Goal: Download file/media

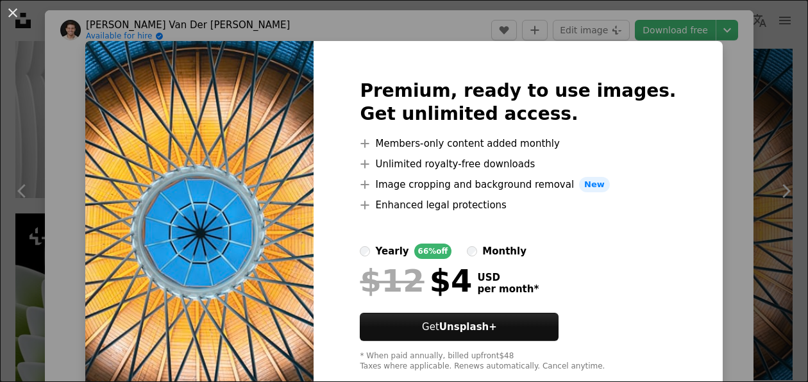
scroll to position [4039, 0]
click at [707, 147] on div "An X shape Premium, ready to use images. Get unlimited access. A plus sign Memb…" at bounding box center [404, 191] width 808 height 382
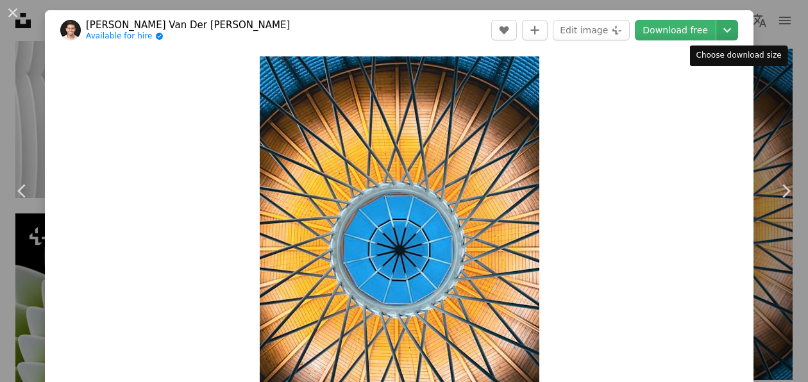
click at [732, 32] on icon "Chevron down" at bounding box center [727, 29] width 21 height 15
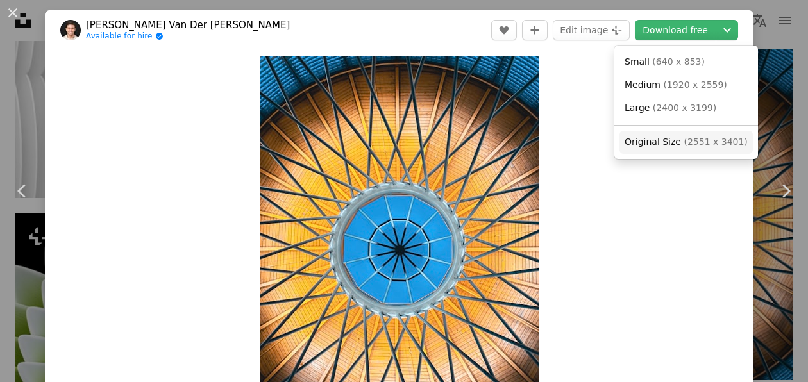
click at [707, 147] on span "Original Size ( 2551 x 3401 )" at bounding box center [685, 142] width 123 height 13
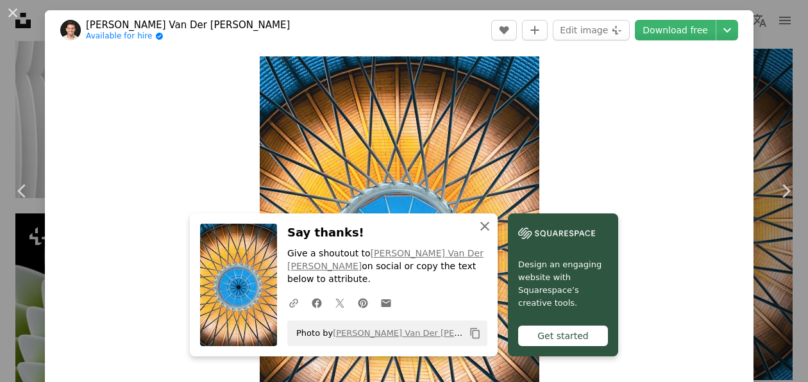
click at [490, 234] on icon "An X shape" at bounding box center [484, 226] width 15 height 15
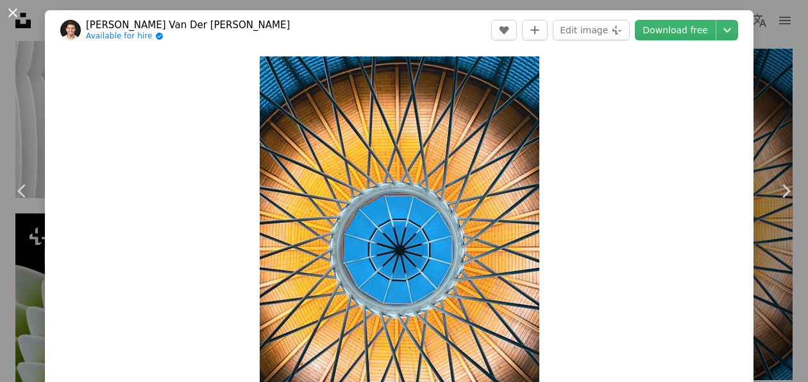
click at [15, 9] on button "An X shape" at bounding box center [12, 12] width 15 height 15
